Goal: Information Seeking & Learning: Learn about a topic

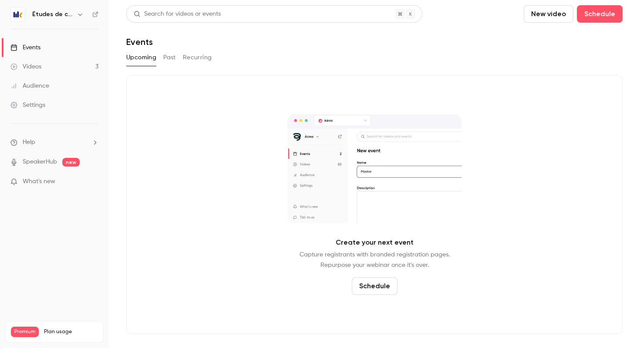
click at [60, 5] on nav "Études de cas Events Videos 3 Audience Settings Help SpeakerHub new What's new …" at bounding box center [54, 174] width 109 height 348
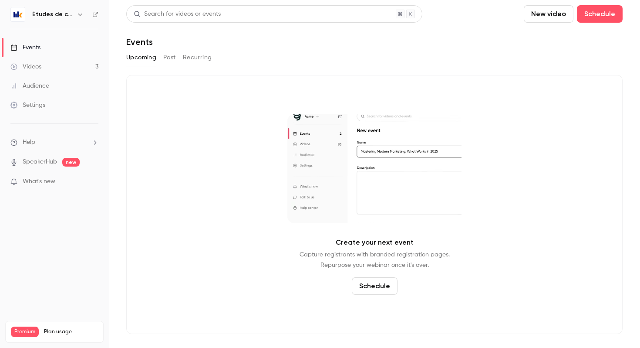
click at [60, 11] on h6 "Études de cas" at bounding box center [52, 14] width 41 height 9
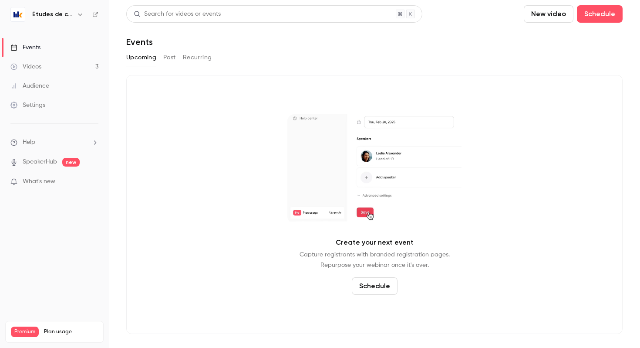
click at [60, 14] on h6 "Études de cas" at bounding box center [52, 14] width 41 height 9
click at [49, 46] on link "Events" at bounding box center [54, 47] width 109 height 19
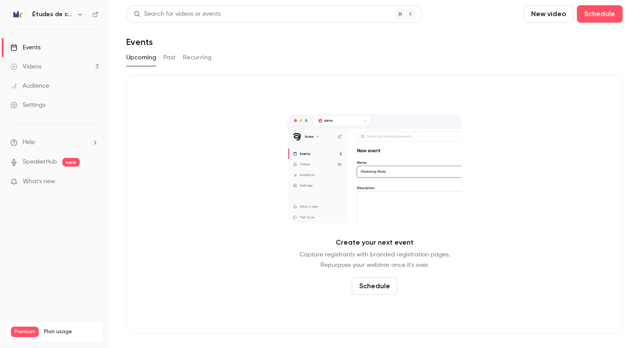
click at [53, 71] on link "Videos 3" at bounding box center [54, 66] width 109 height 19
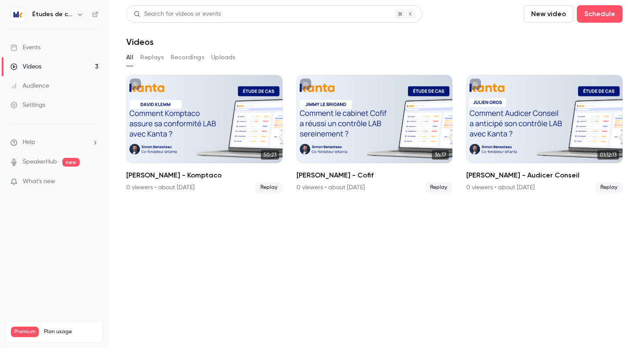
click at [41, 44] on link "Events" at bounding box center [54, 47] width 109 height 19
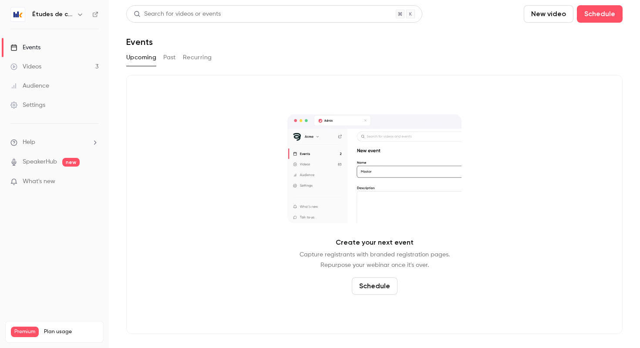
click at [61, 14] on h6 "Études de cas" at bounding box center [52, 14] width 41 height 9
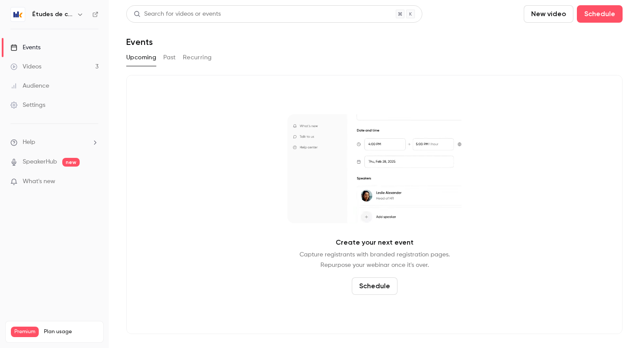
click at [45, 15] on h6 "Études de cas" at bounding box center [52, 14] width 41 height 9
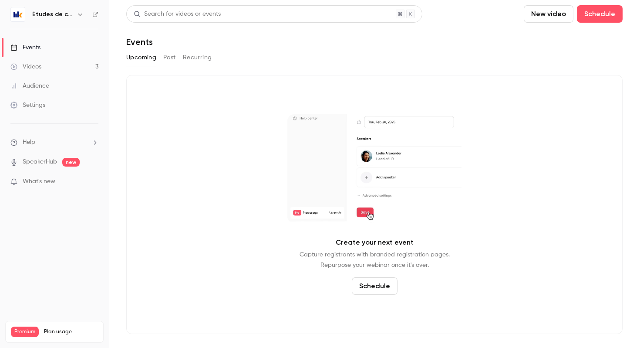
click at [25, 17] on div at bounding box center [17, 14] width 15 height 15
click at [22, 17] on img at bounding box center [18, 14] width 14 height 14
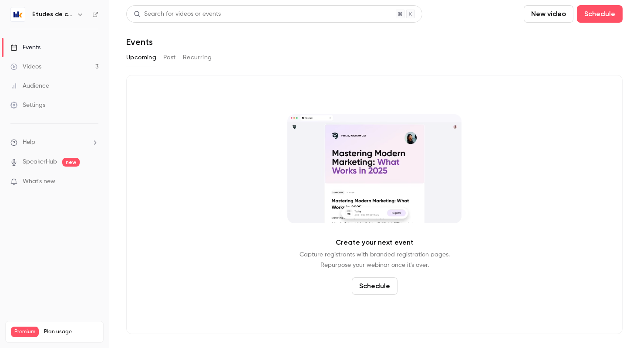
click at [78, 15] on icon "button" at bounding box center [80, 14] width 7 height 7
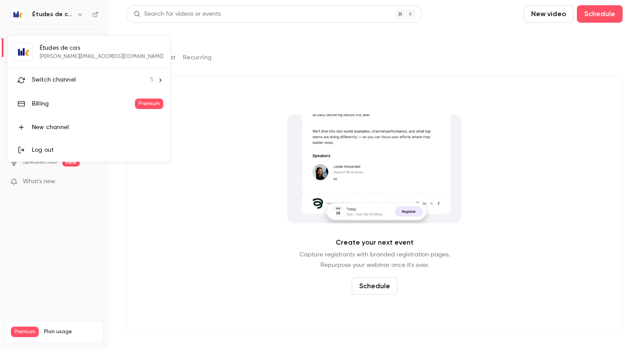
click at [74, 70] on li "Switch channel 5" at bounding box center [88, 79] width 163 height 23
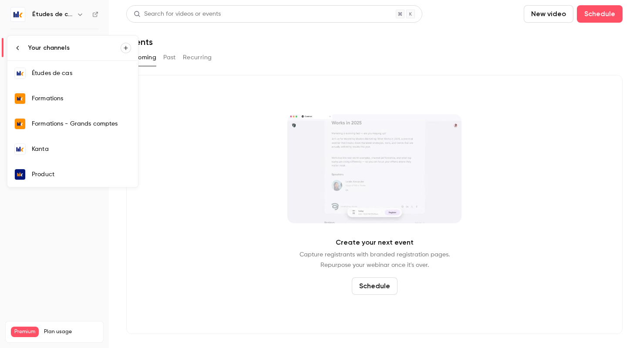
click at [73, 148] on div "Kanta" at bounding box center [81, 149] width 99 height 9
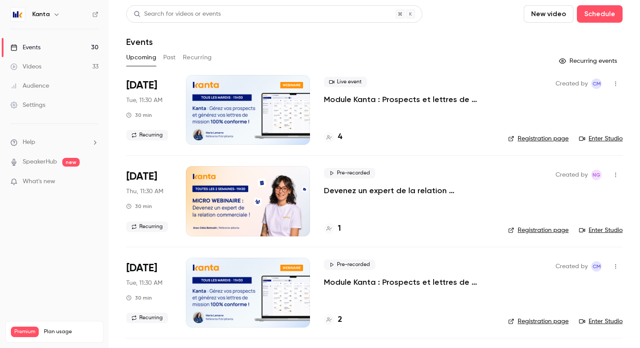
click at [417, 193] on p "Devenez un expert de la relation commerciale !" at bounding box center [409, 190] width 170 height 10
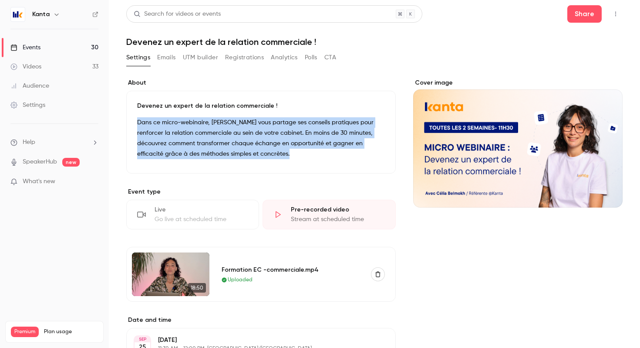
drag, startPoint x: 292, startPoint y: 156, endPoint x: 132, endPoint y: 120, distance: 164.4
click at [132, 120] on div "Devenez un expert de la relation commerciale ! Dans ce micro-webinaire, [PERSON…" at bounding box center [261, 132] width 270 height 83
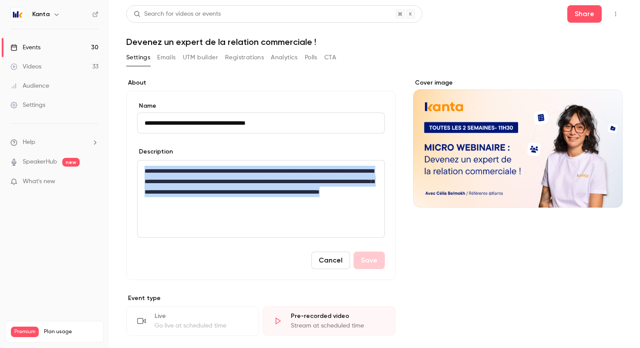
drag, startPoint x: 329, startPoint y: 203, endPoint x: 141, endPoint y: 170, distance: 191.1
click at [141, 170] on div "**********" at bounding box center [261, 198] width 247 height 77
copy p "**********"
